Goal: Task Accomplishment & Management: Use online tool/utility

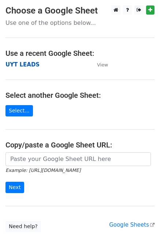
click at [12, 62] on strong "UYT LEADS" at bounding box center [22, 64] width 34 height 7
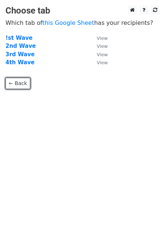
click at [18, 83] on link "← Back" at bounding box center [17, 83] width 25 height 11
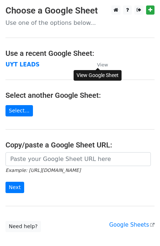
click at [106, 64] on small "View" at bounding box center [102, 64] width 11 height 5
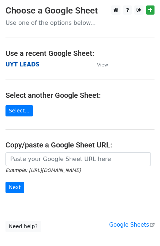
click at [12, 61] on strong "UYT LEADS" at bounding box center [22, 64] width 34 height 7
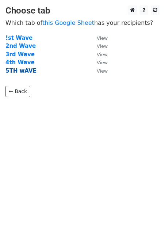
click at [23, 72] on strong "5TH wAVE" at bounding box center [20, 71] width 31 height 7
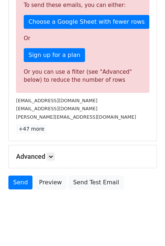
scroll to position [223, 0]
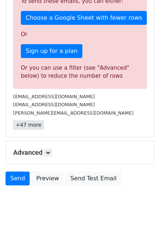
click at [32, 127] on link "+47 more" at bounding box center [28, 125] width 31 height 9
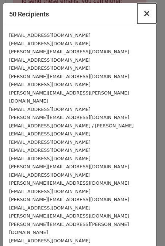
drag, startPoint x: 139, startPoint y: 14, endPoint x: 136, endPoint y: 18, distance: 5.3
click at [143, 14] on span "×" at bounding box center [146, 13] width 7 height 10
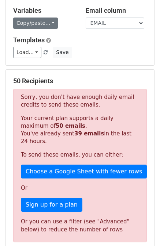
scroll to position [0, 0]
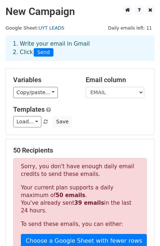
click at [55, 27] on link "UYT LEADS" at bounding box center [51, 27] width 26 height 5
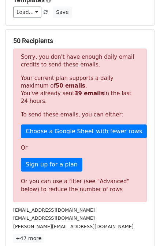
scroll to position [223, 0]
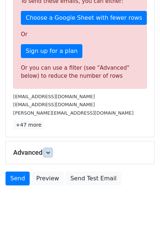
click at [47, 155] on link at bounding box center [48, 153] width 8 height 8
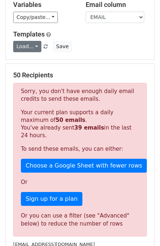
scroll to position [0, 0]
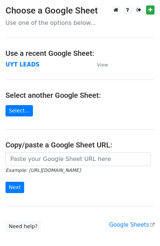
click at [24, 57] on h4 "Use a recent Google Sheet:" at bounding box center [79, 53] width 149 height 9
click at [24, 66] on strong "UYT LEADS" at bounding box center [22, 64] width 34 height 7
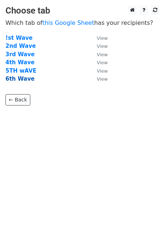
click at [23, 78] on strong "6th Wave" at bounding box center [19, 79] width 29 height 7
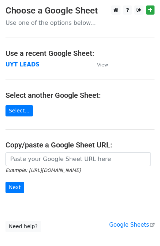
click at [101, 69] on main "Choose a Google Sheet Use one of the options below... Use a recent Google Sheet…" at bounding box center [80, 118] width 160 height 227
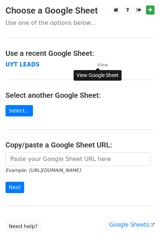
click at [102, 64] on small "View" at bounding box center [102, 64] width 11 height 5
